Goal: Feedback & Contribution: Submit feedback/report problem

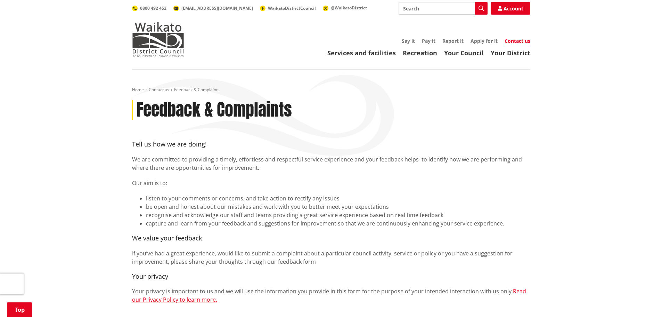
scroll to position [382, 0]
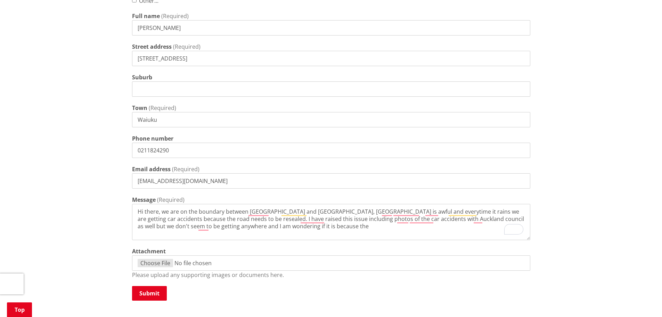
click at [370, 227] on textarea "Hi there, we are on the boundary between [GEOGRAPHIC_DATA] and [GEOGRAPHIC_DATA…" at bounding box center [331, 222] width 398 height 36
click at [317, 228] on textarea "Hi there, we are on the boundary between [GEOGRAPHIC_DATA] and [GEOGRAPHIC_DATA…" at bounding box center [331, 222] width 398 height 36
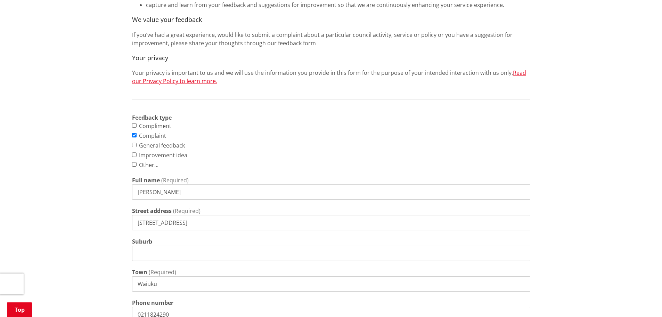
scroll to position [208, 0]
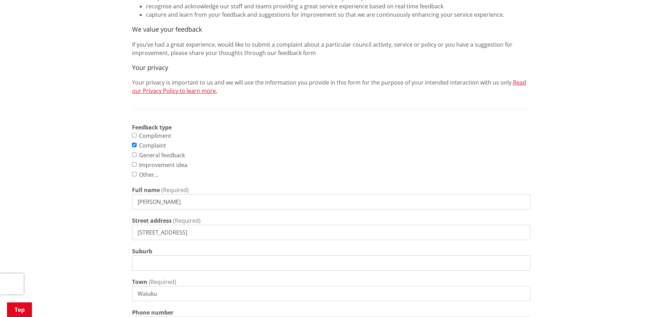
type textarea "Hi there, we are on the boundary between [GEOGRAPHIC_DATA] and [GEOGRAPHIC_DATA…"
click at [134, 163] on input "Improvement idea" at bounding box center [134, 164] width 5 height 5
checkbox input "true"
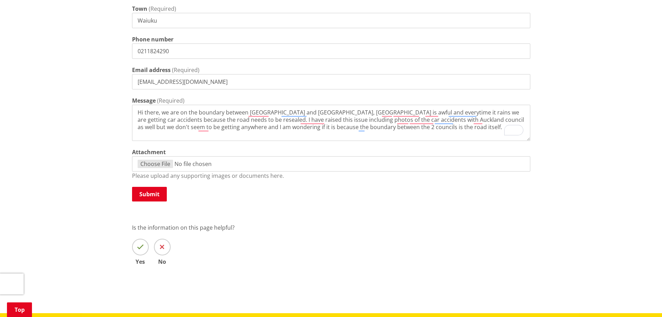
scroll to position [486, 0]
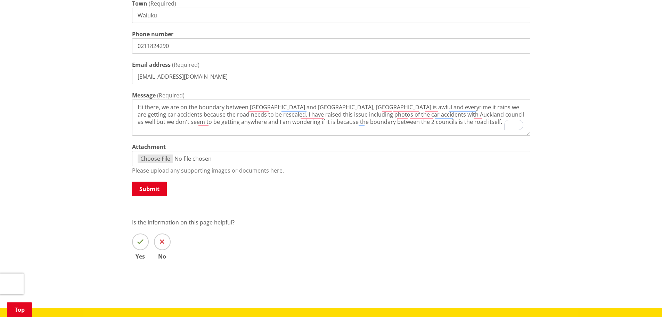
click at [454, 122] on textarea "Hi there, we are on the boundary between [GEOGRAPHIC_DATA] and [GEOGRAPHIC_DATA…" at bounding box center [331, 117] width 398 height 36
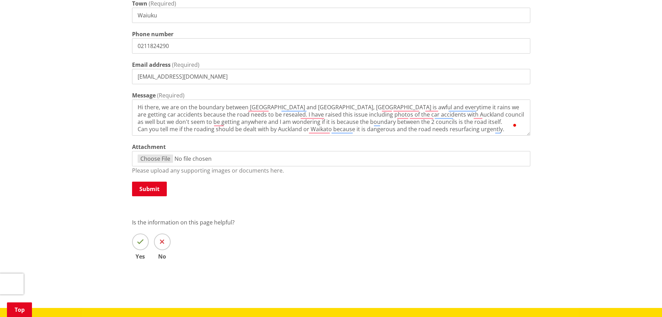
click at [307, 107] on textarea "Hi there, we are on the boundary between [GEOGRAPHIC_DATA] and [GEOGRAPHIC_DATA…" at bounding box center [331, 117] width 398 height 36
click at [368, 105] on textarea "Hi there, we are on the boundary between [GEOGRAPHIC_DATA] and [GEOGRAPHIC_DATA…" at bounding box center [331, 117] width 398 height 36
type textarea "Hi there, we are on the boundary between [GEOGRAPHIC_DATA] and [GEOGRAPHIC_DATA…"
click at [156, 188] on button "Submit" at bounding box center [149, 188] width 35 height 15
